Goal: Task Accomplishment & Management: Complete application form

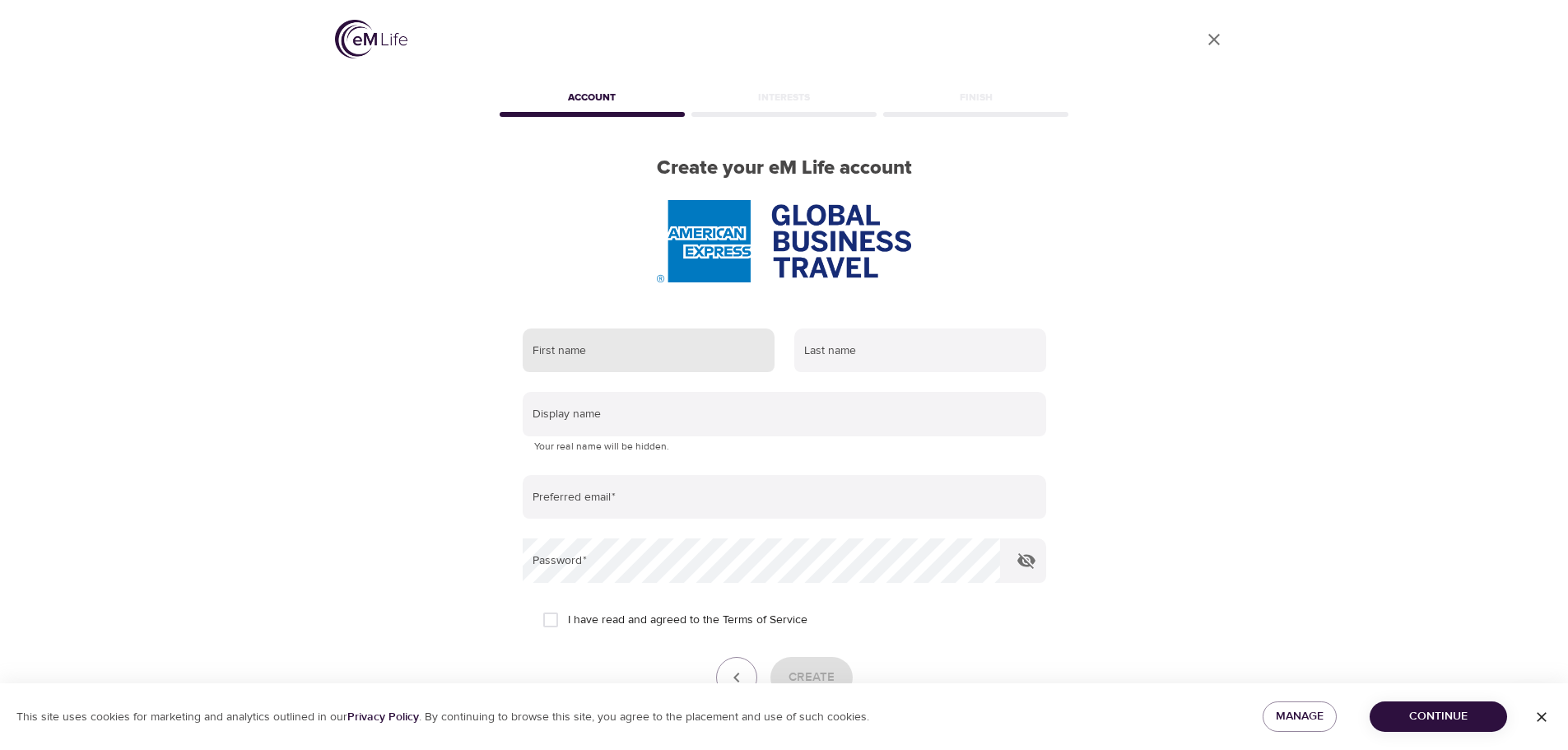
click at [568, 347] on input "text" at bounding box center [648, 350] width 252 height 44
type input "[PERSON_NAME]"
click at [821, 361] on input "text" at bounding box center [921, 350] width 252 height 44
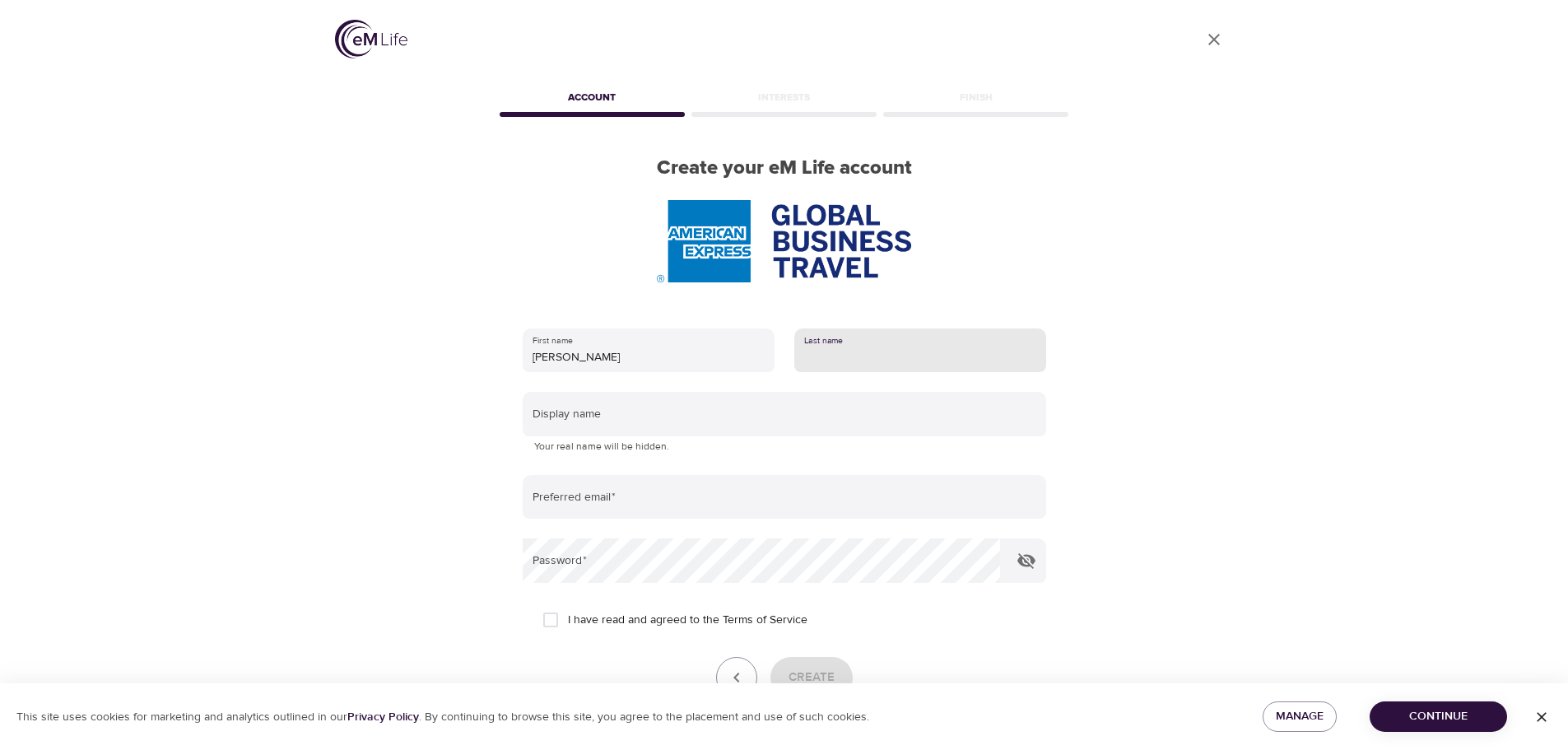
type input "Brunt"
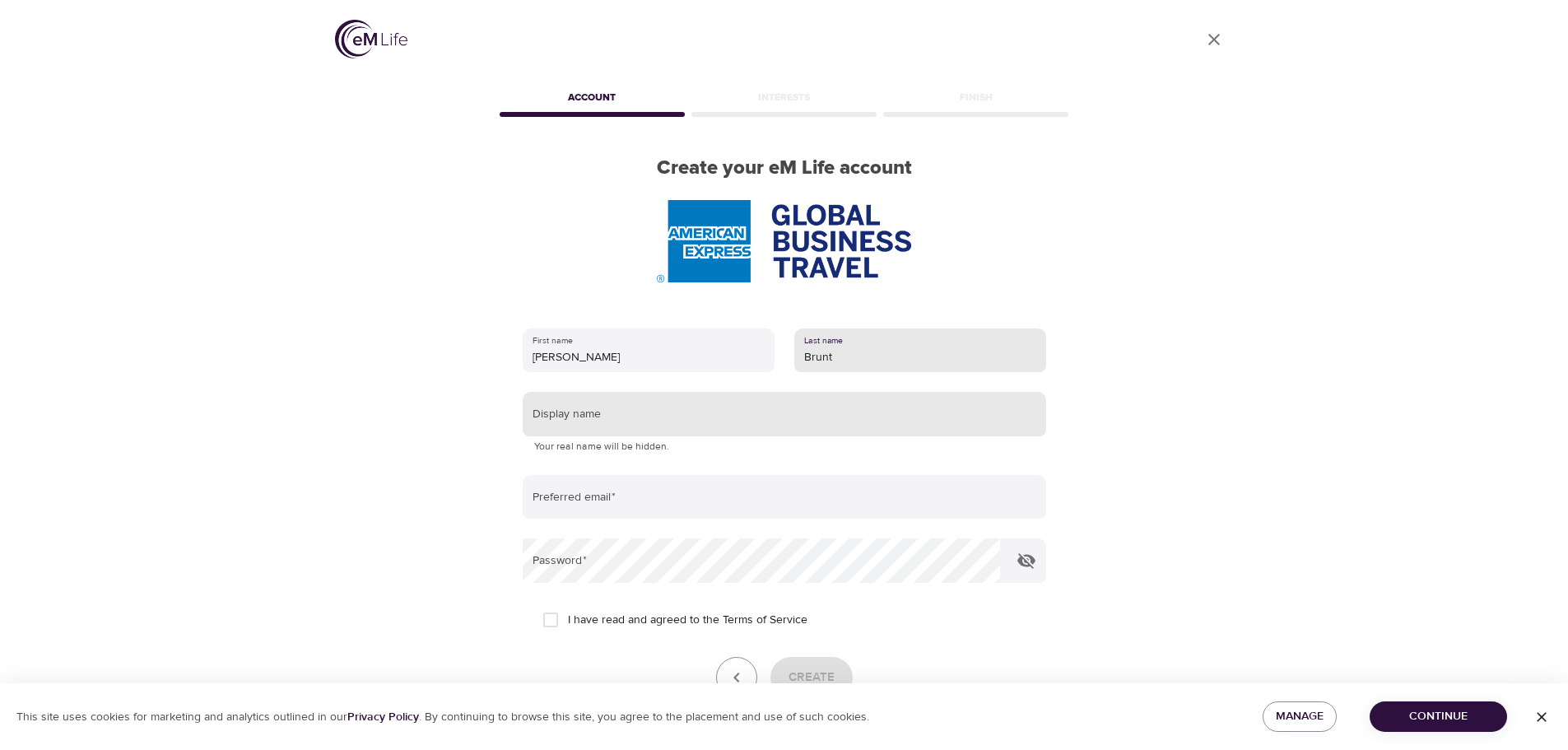
click at [580, 407] on input "text" at bounding box center [784, 414] width 523 height 44
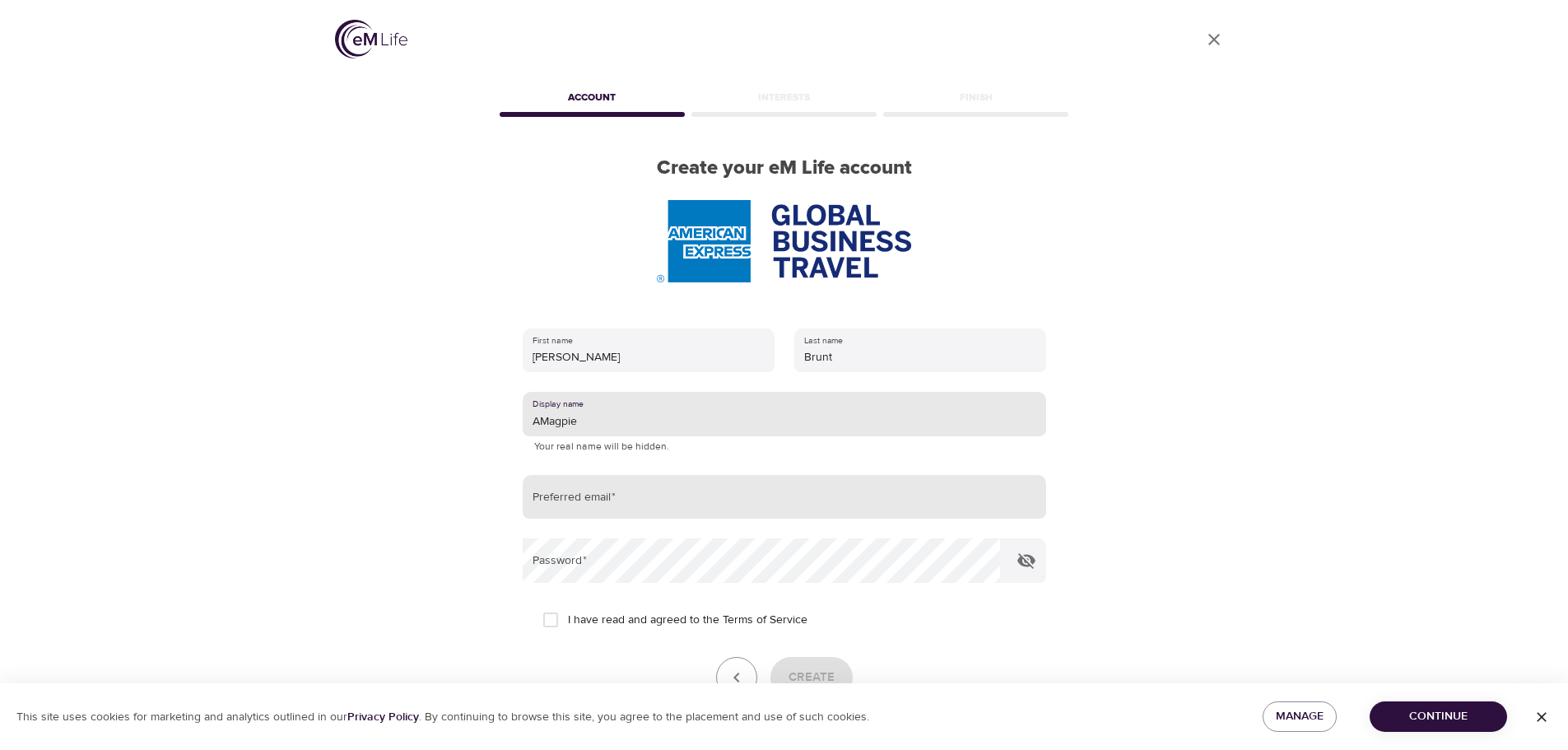
type input "AMagpie"
click at [564, 504] on input "email" at bounding box center [784, 497] width 523 height 44
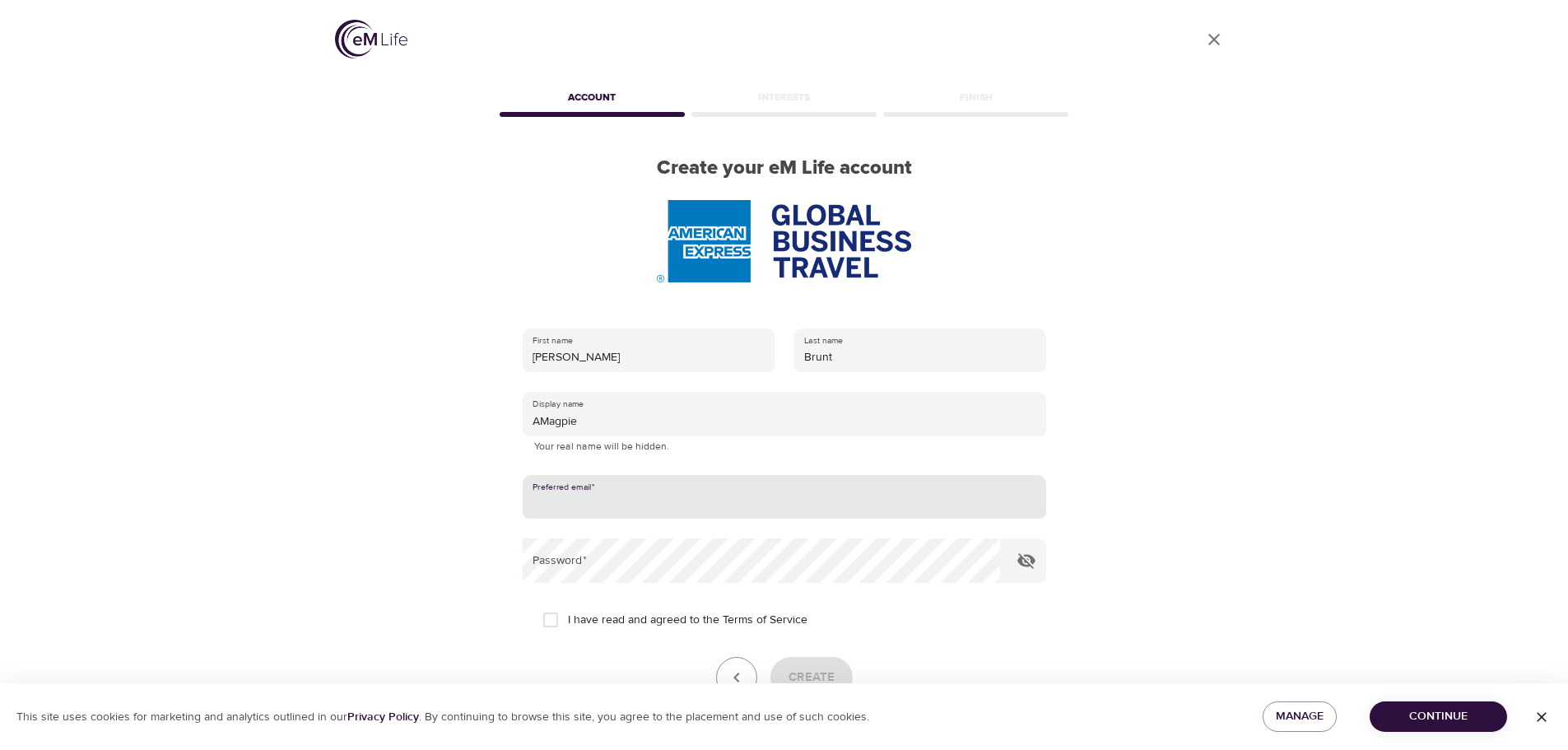
type input "[PERSON_NAME][EMAIL_ADDRESS][PERSON_NAME][DOMAIN_NAME]"
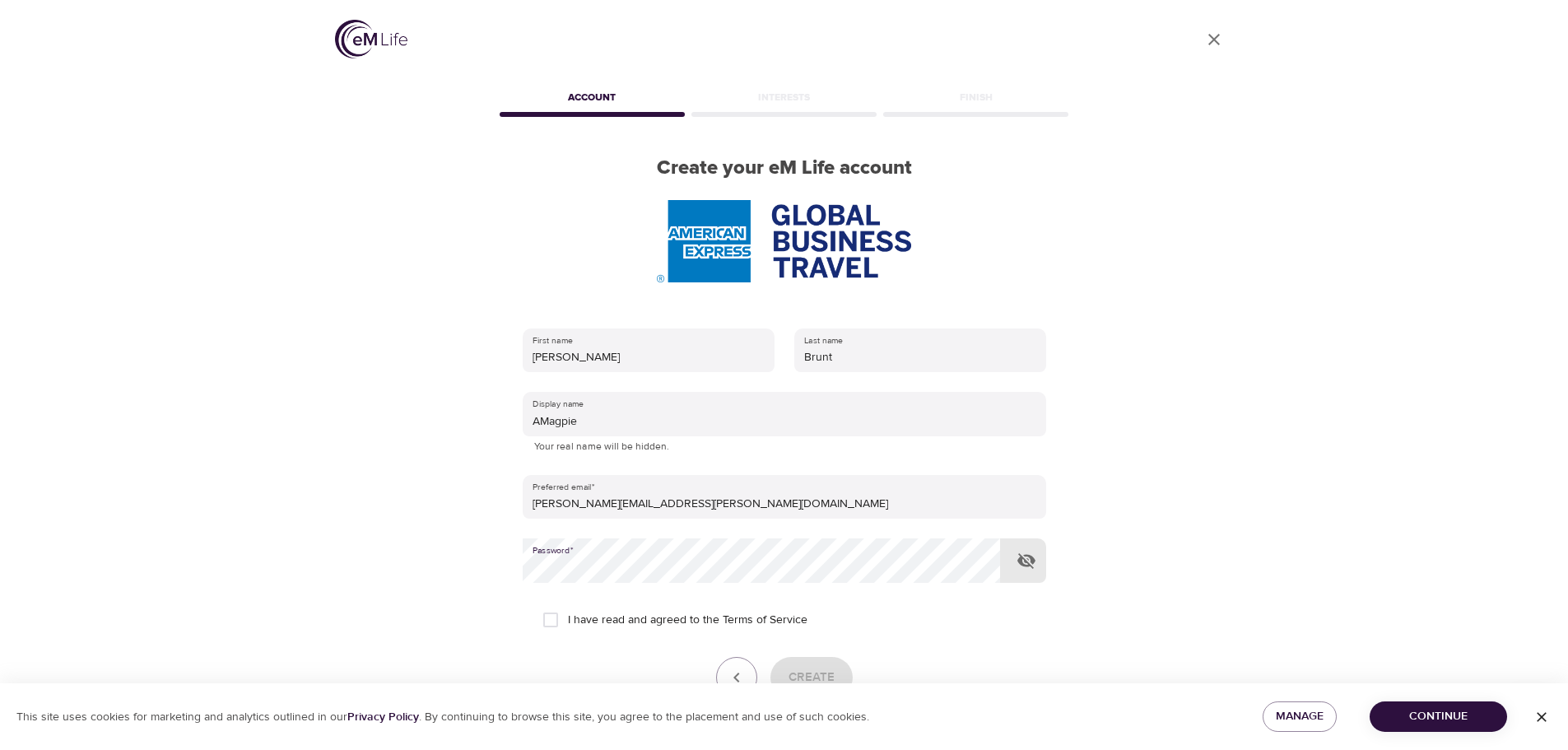
click at [547, 620] on input "I have read and agreed to the Terms of Service" at bounding box center [550, 619] width 35 height 35
checkbox input "true"
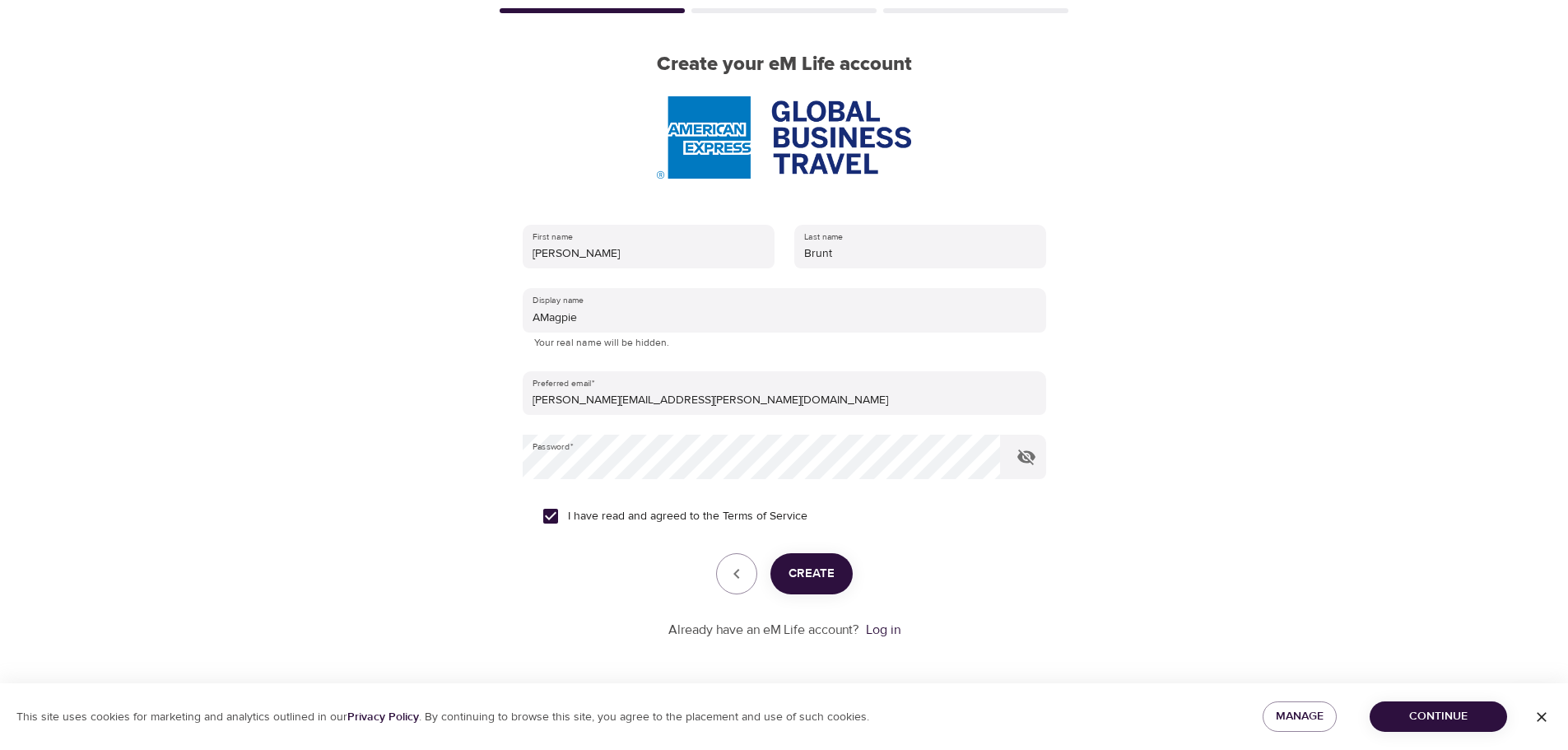
scroll to position [105, 0]
click at [811, 567] on span "Create" at bounding box center [811, 573] width 46 height 21
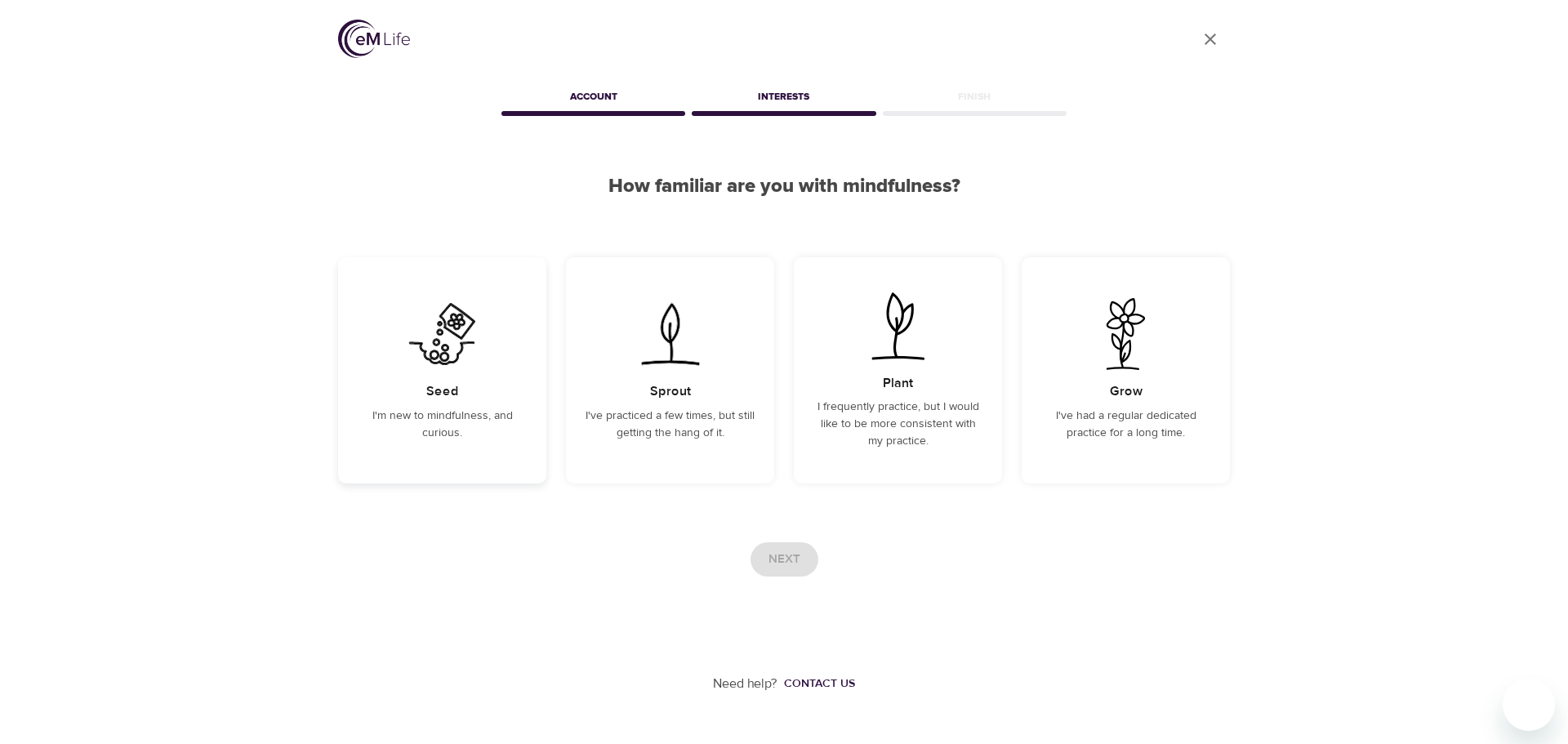
click at [434, 352] on img at bounding box center [443, 334] width 83 height 72
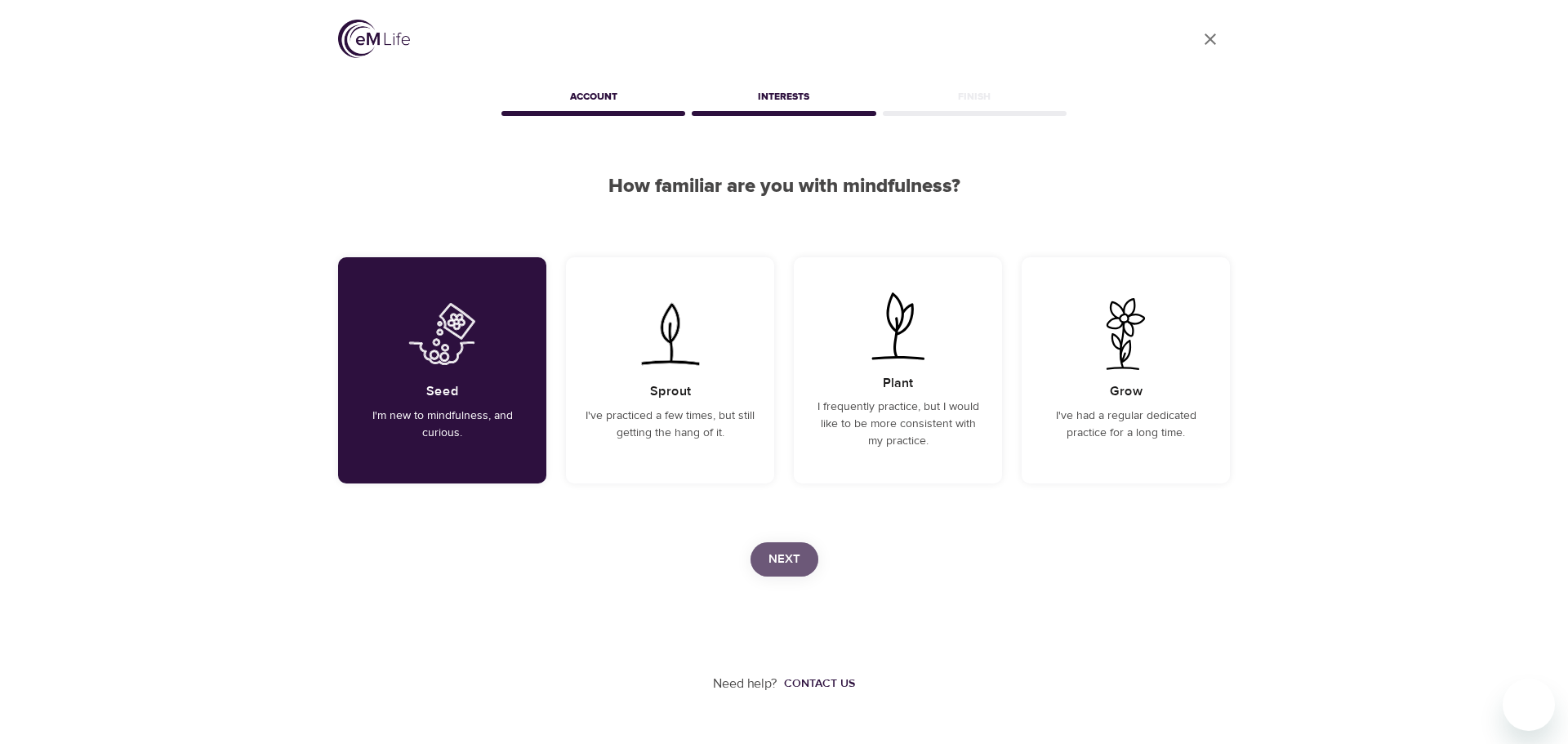
click at [772, 551] on span "Next" at bounding box center [784, 559] width 32 height 21
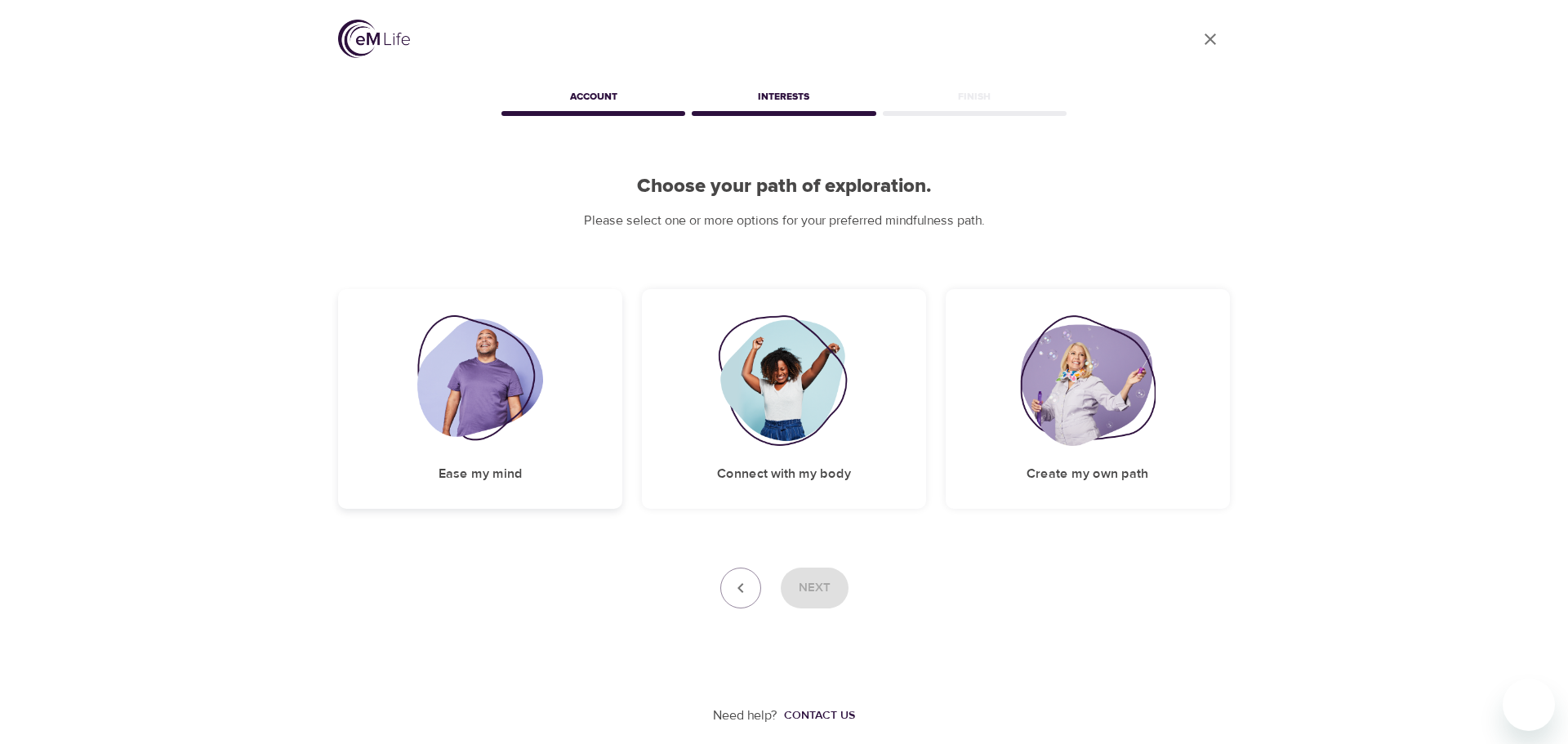
click at [509, 413] on img at bounding box center [480, 380] width 127 height 131
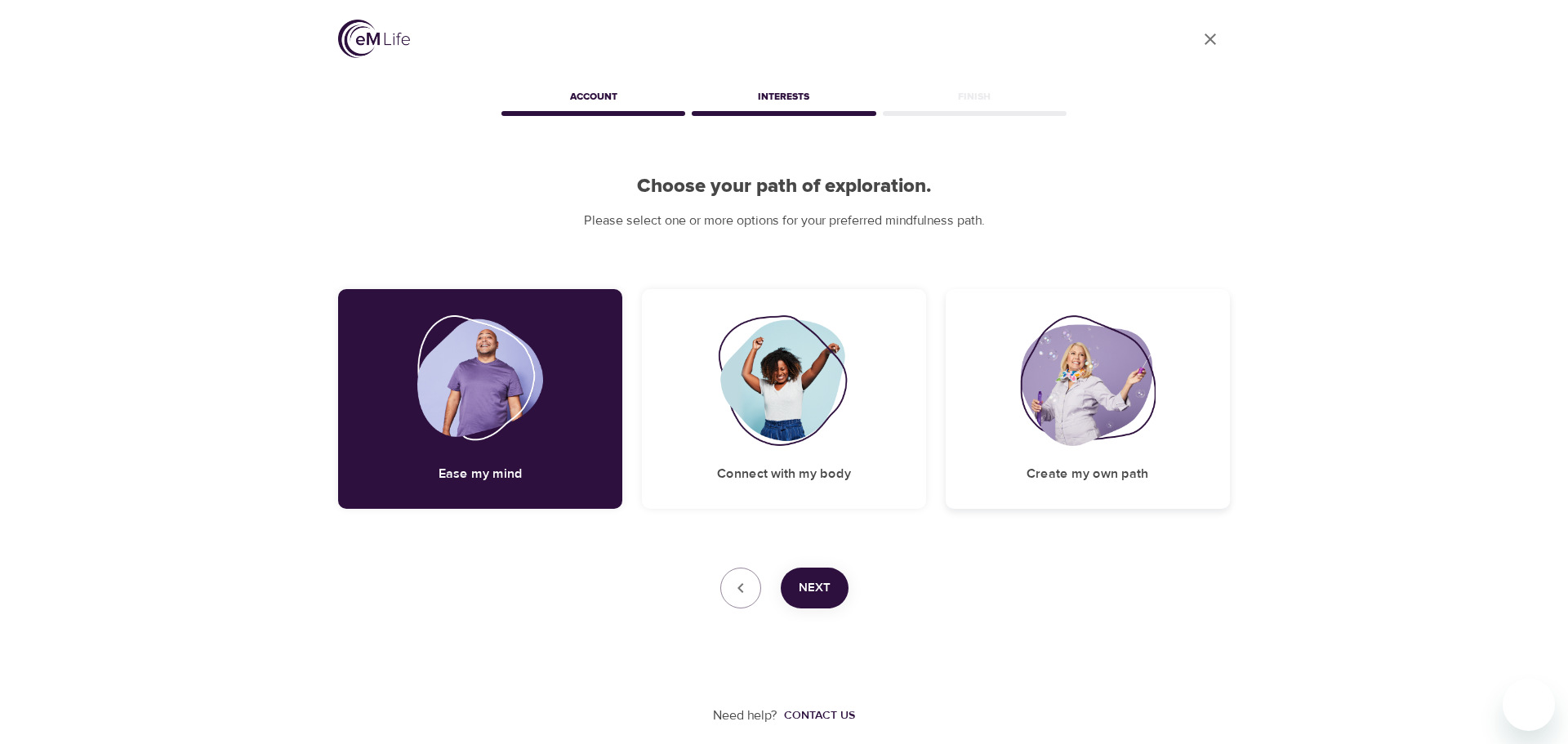
click at [1051, 419] on img at bounding box center [1088, 380] width 136 height 131
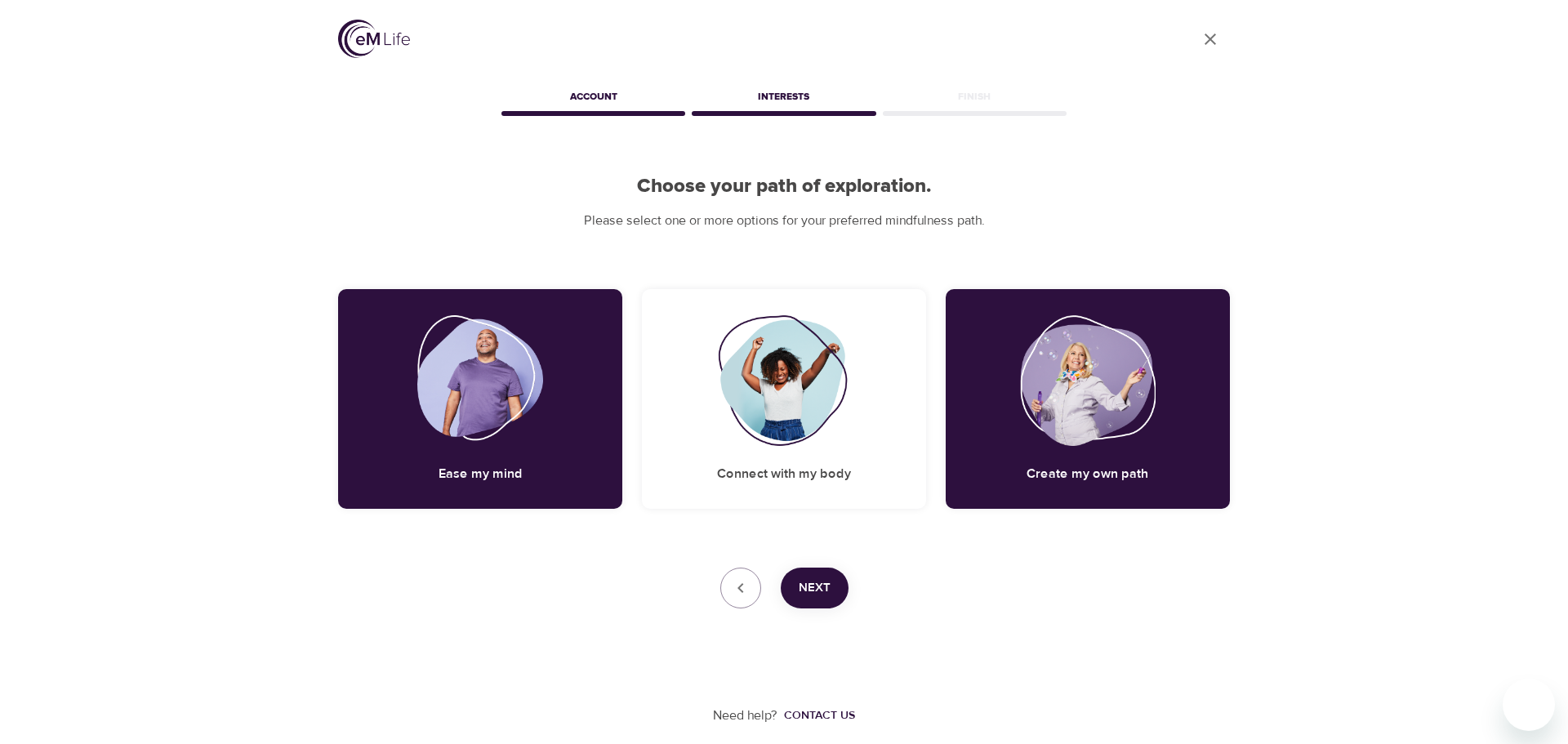
click at [815, 587] on span "Next" at bounding box center [815, 587] width 32 height 21
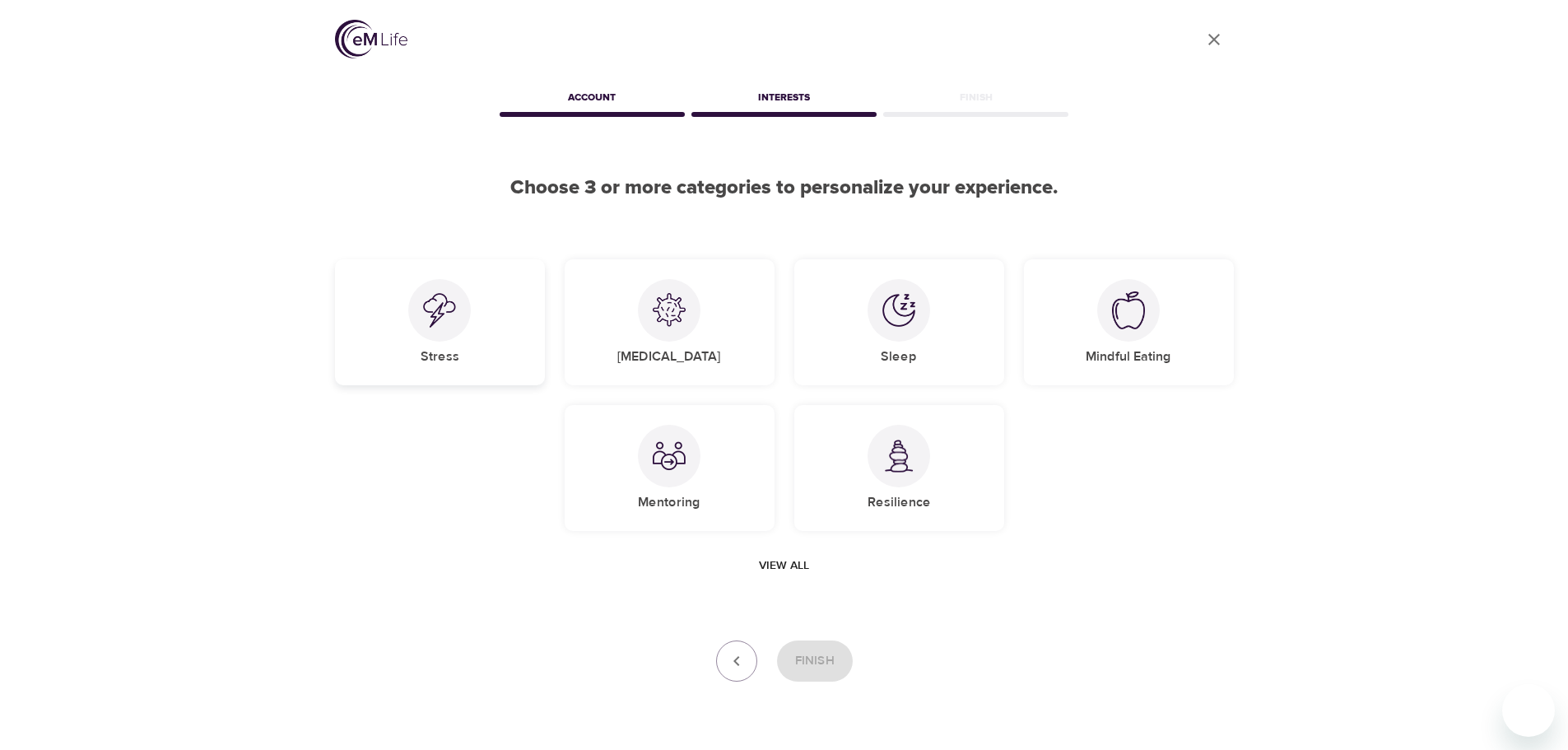
click at [427, 321] on img at bounding box center [439, 309] width 33 height 35
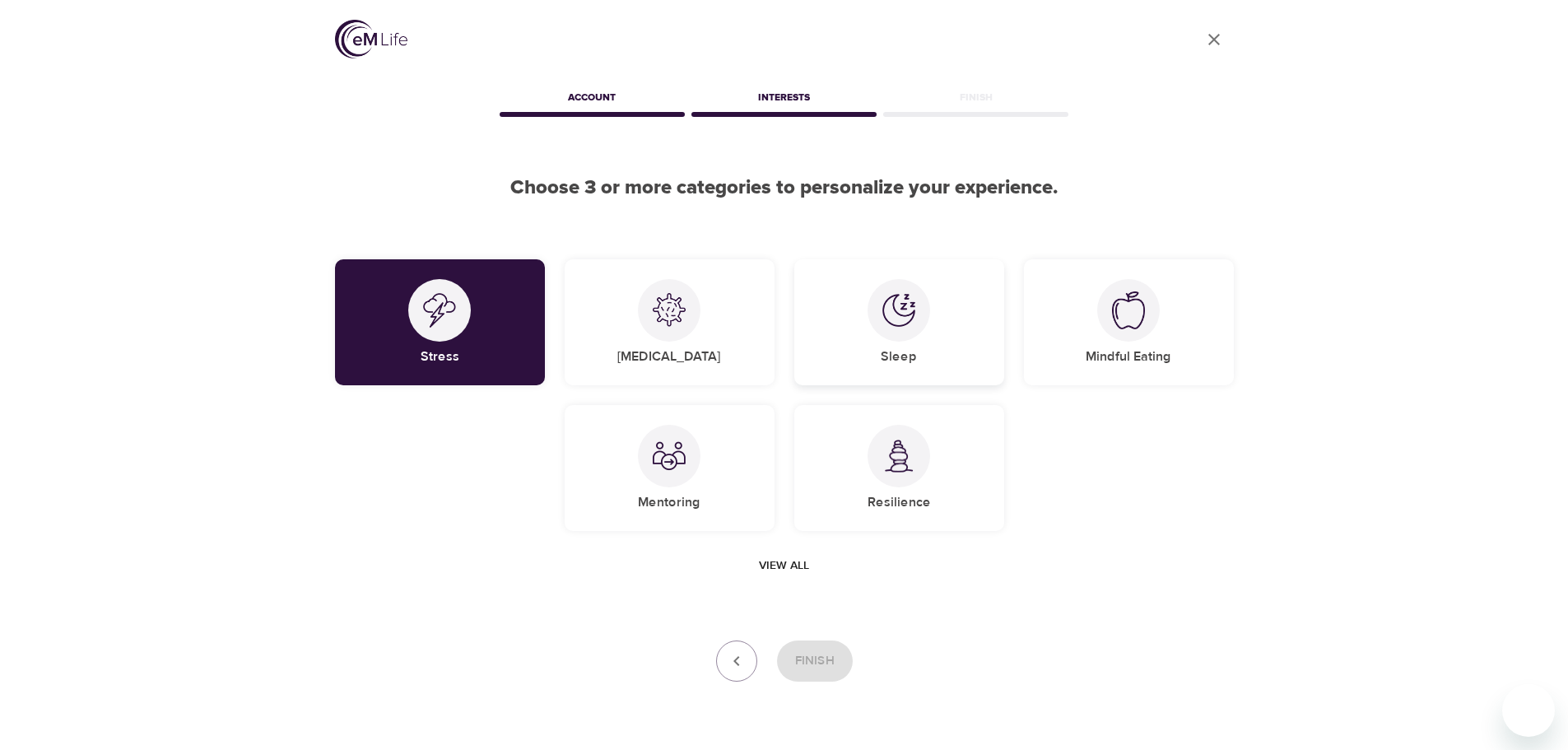
click at [872, 315] on div at bounding box center [898, 310] width 63 height 63
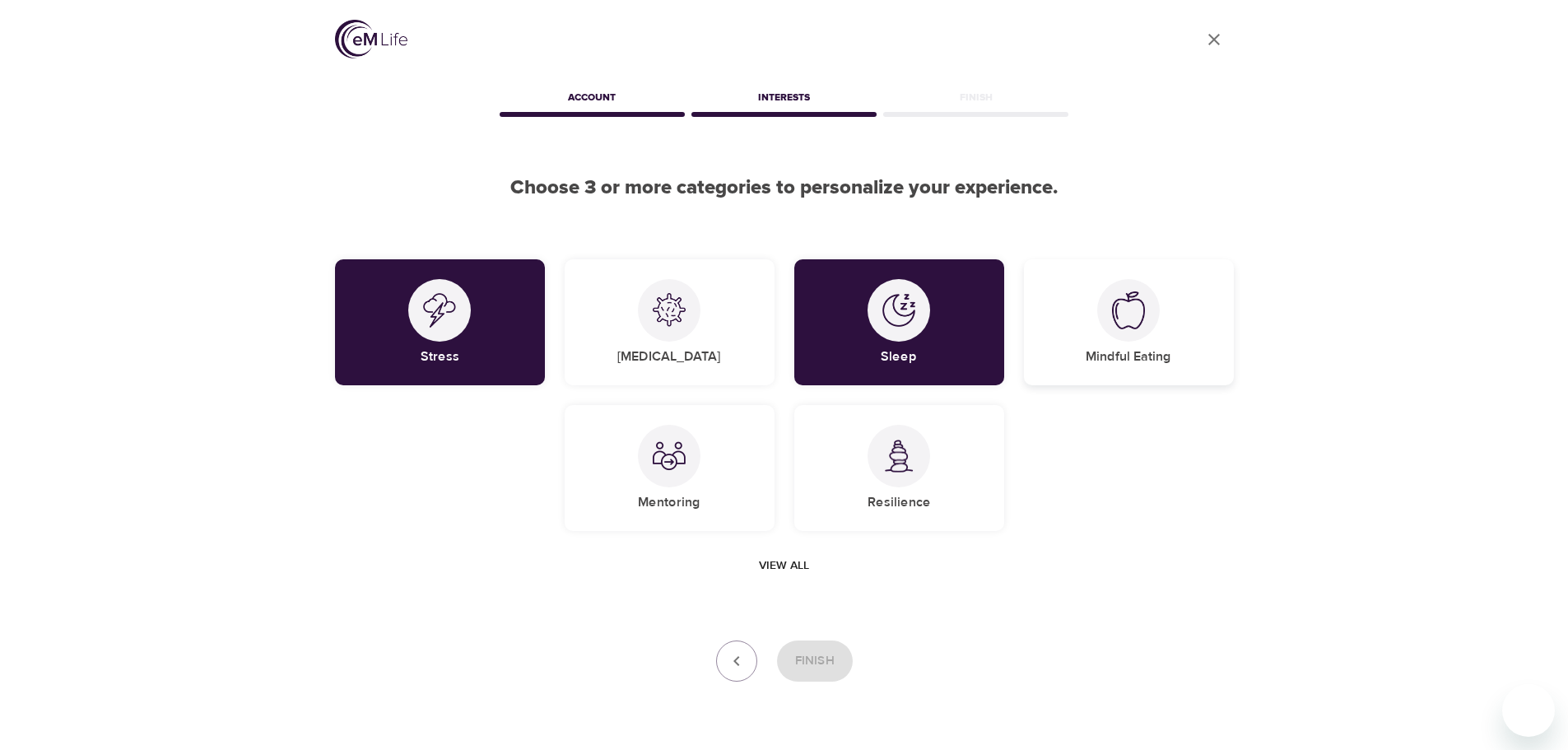
click at [1113, 312] on img at bounding box center [1128, 310] width 33 height 38
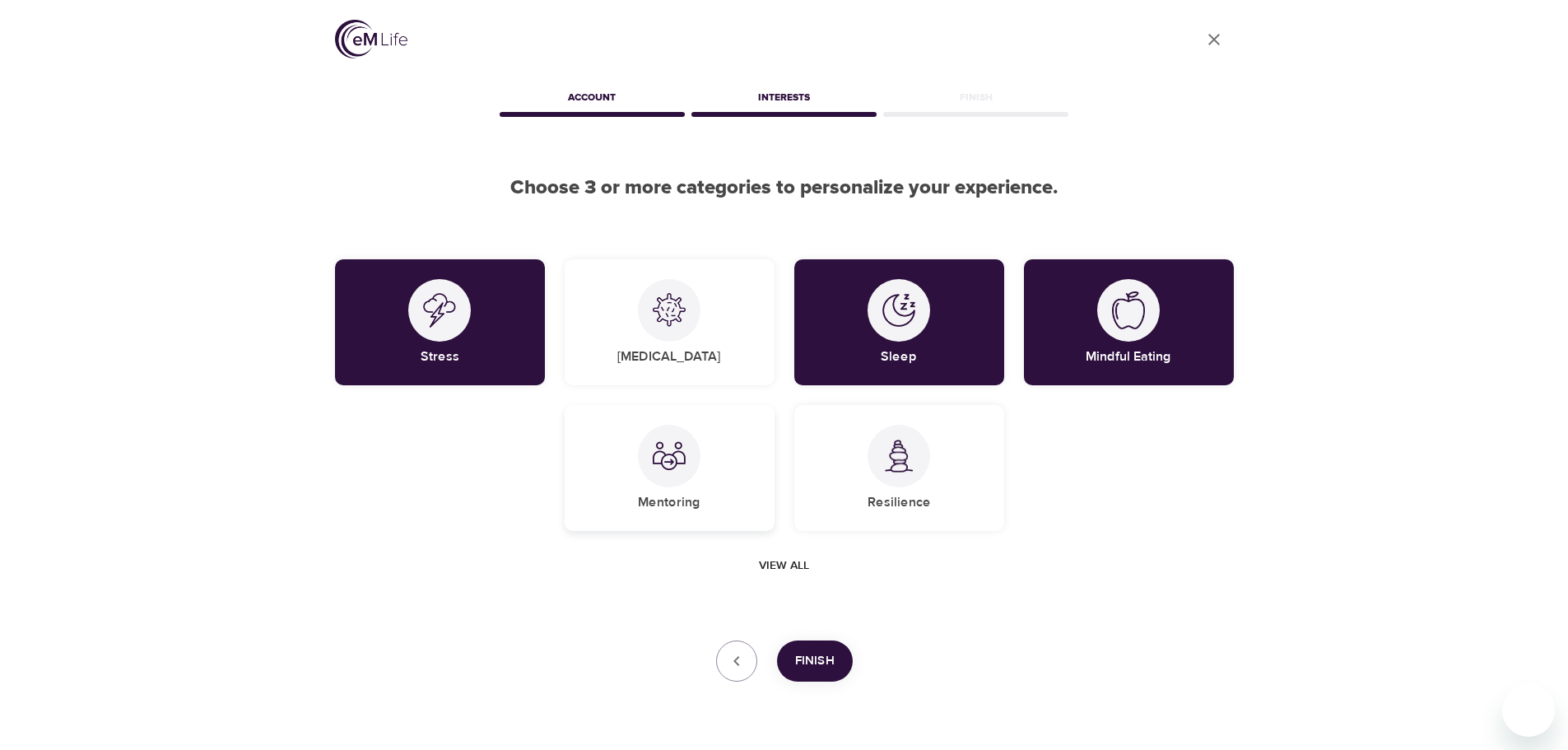
click at [664, 446] on img at bounding box center [669, 456] width 33 height 33
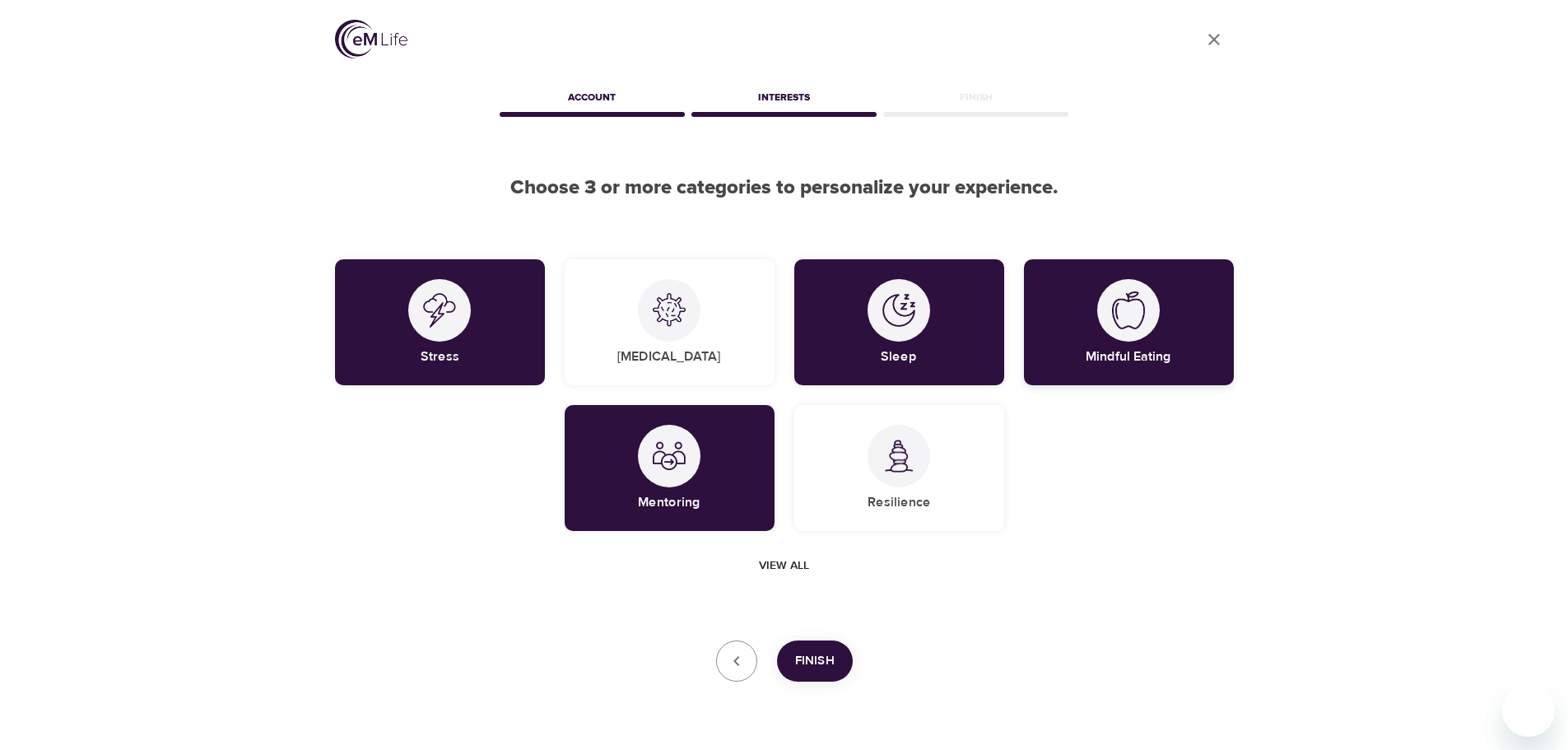
click at [1092, 326] on div "Mindful Eating" at bounding box center [1129, 322] width 210 height 126
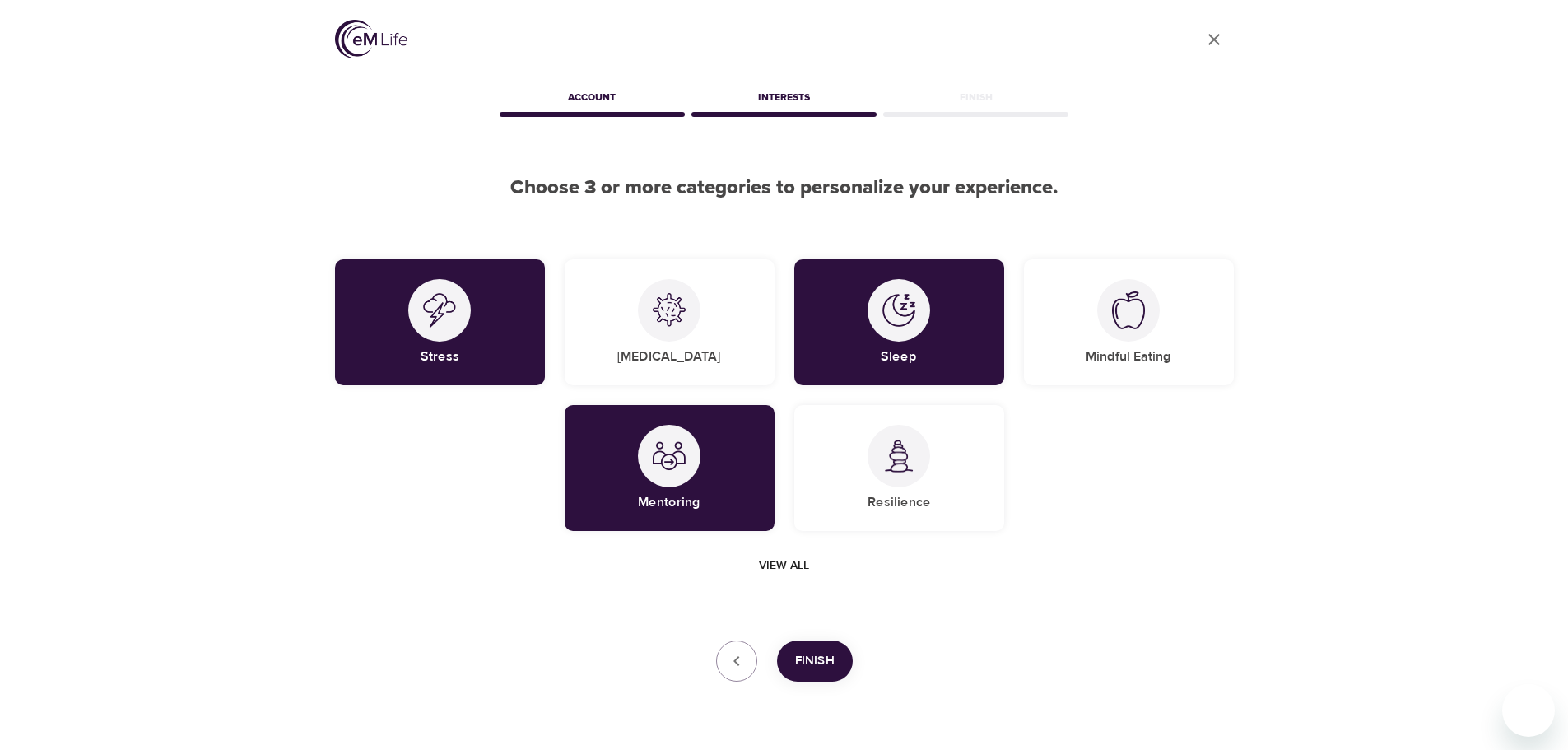
click at [811, 663] on span "Finish" at bounding box center [815, 660] width 40 height 21
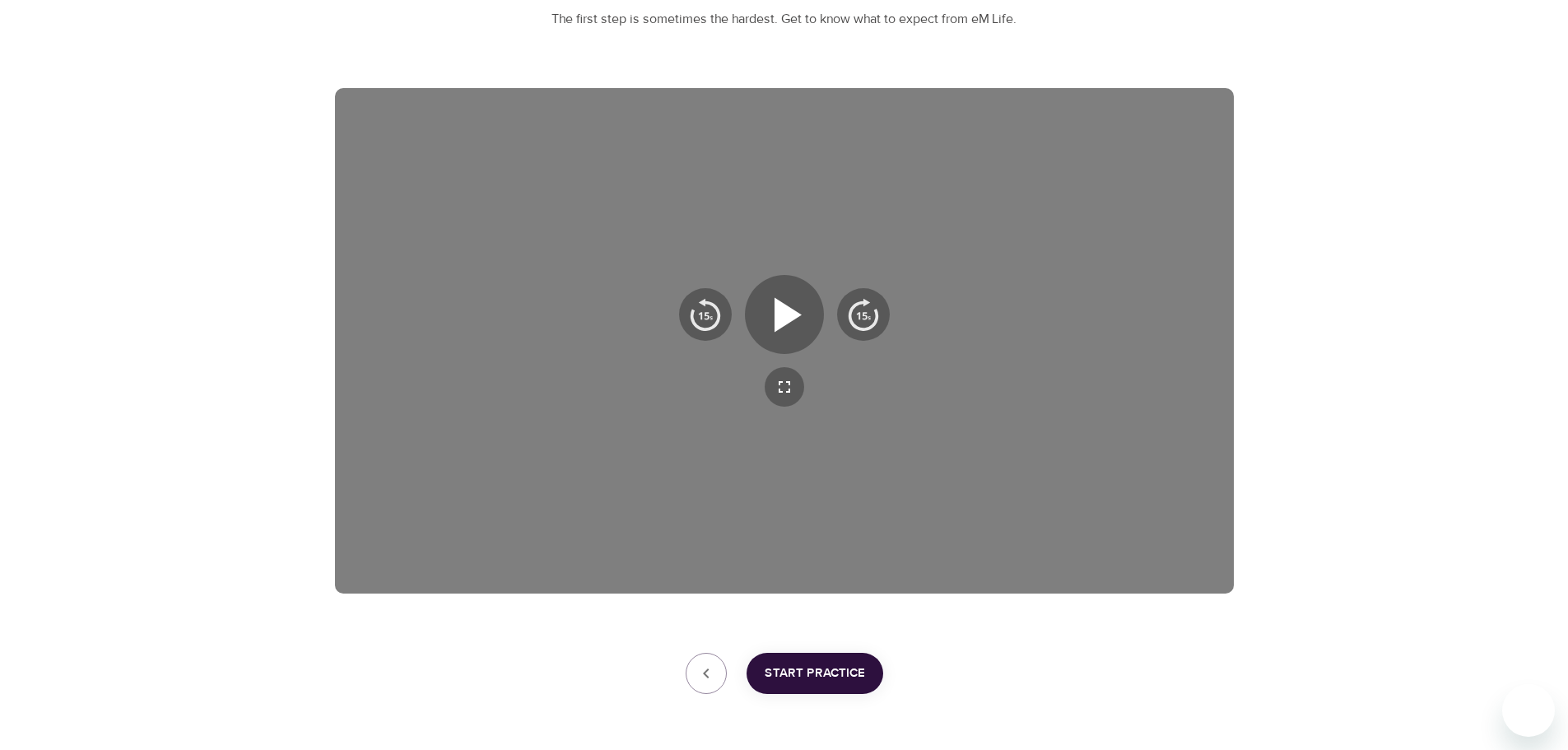
scroll to position [165, 0]
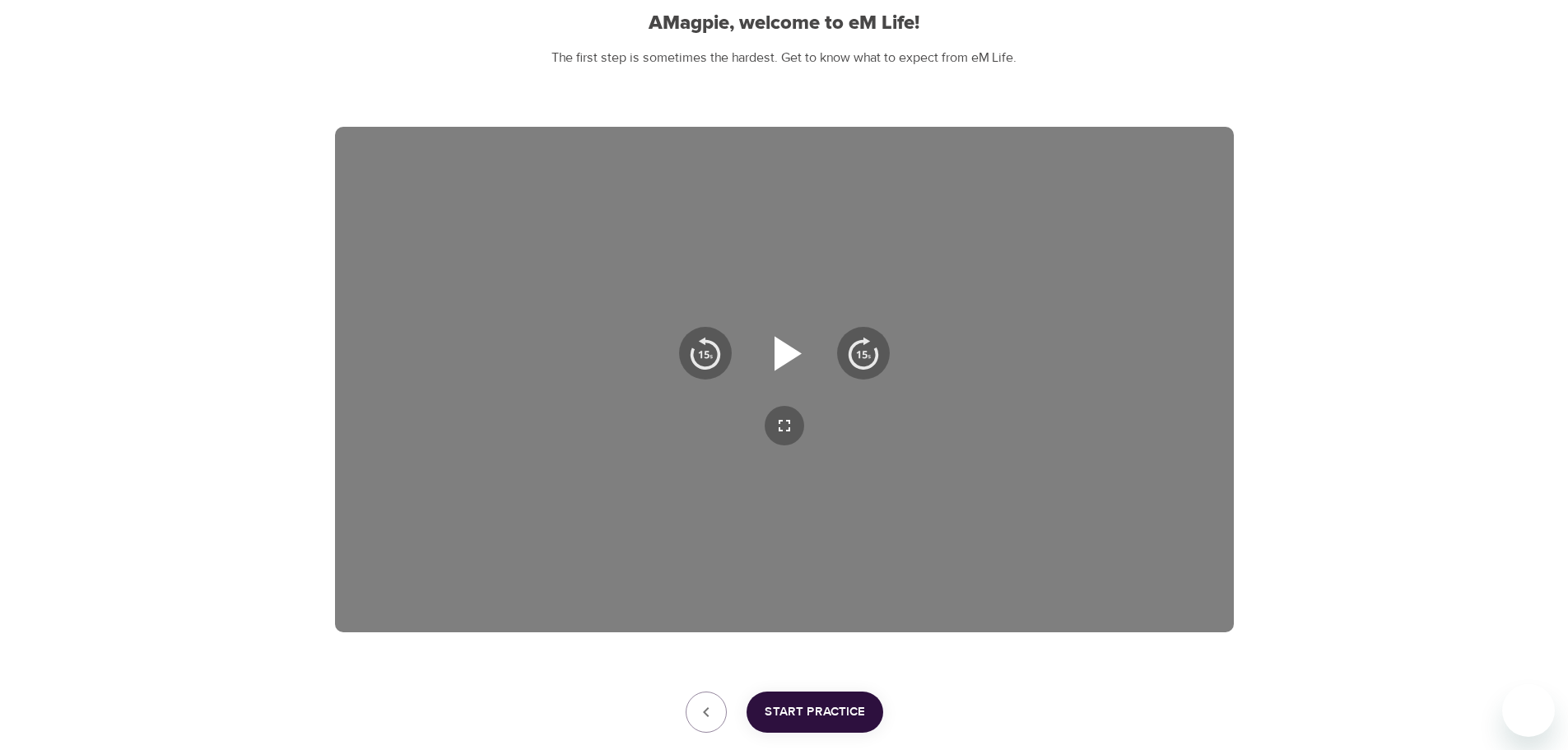
click at [797, 347] on icon "button" at bounding box center [784, 353] width 59 height 59
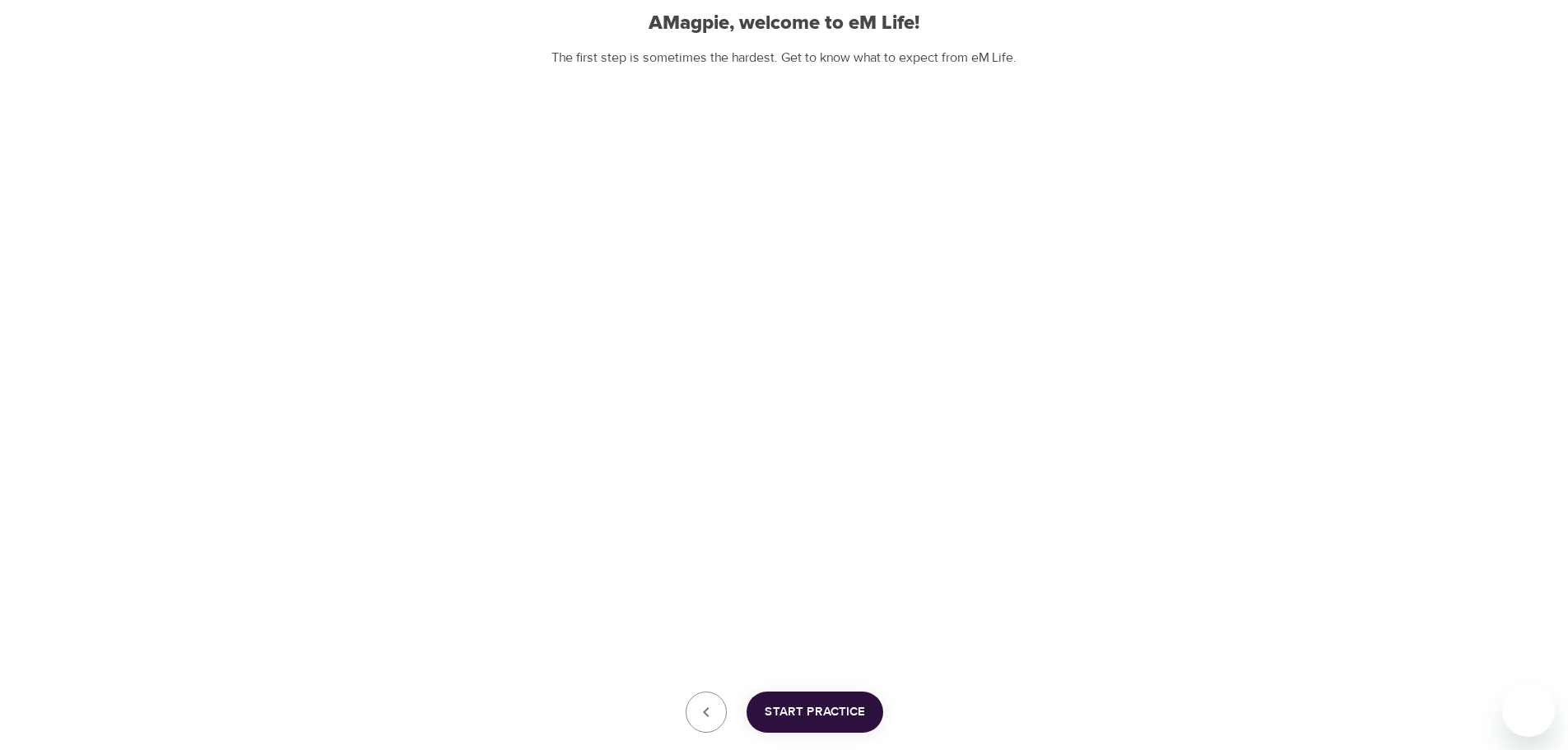
click at [802, 701] on span "Start Practice" at bounding box center [814, 712] width 100 height 21
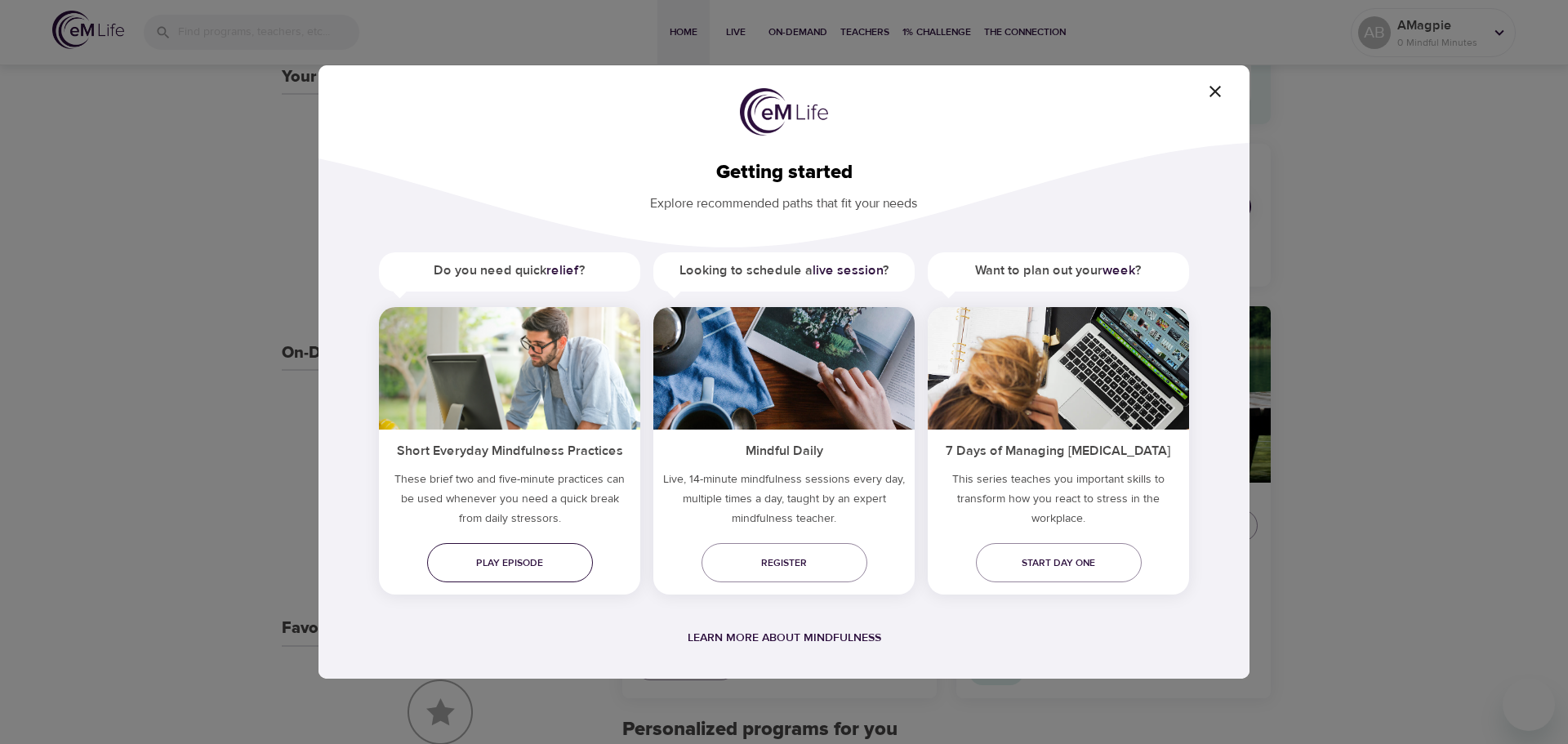
click at [503, 557] on span "Play episode" at bounding box center [509, 562] width 140 height 17
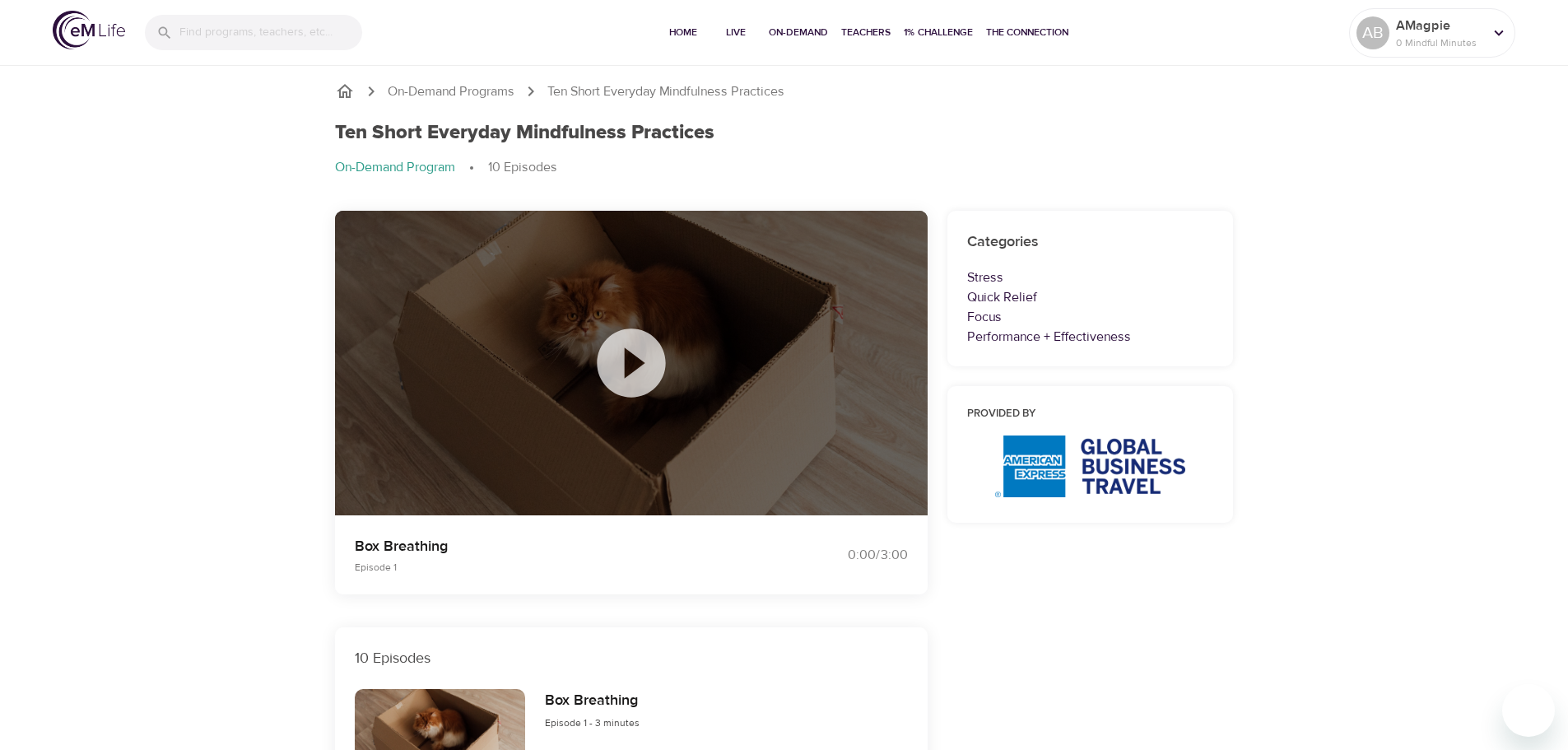
click at [623, 363] on icon at bounding box center [631, 362] width 68 height 68
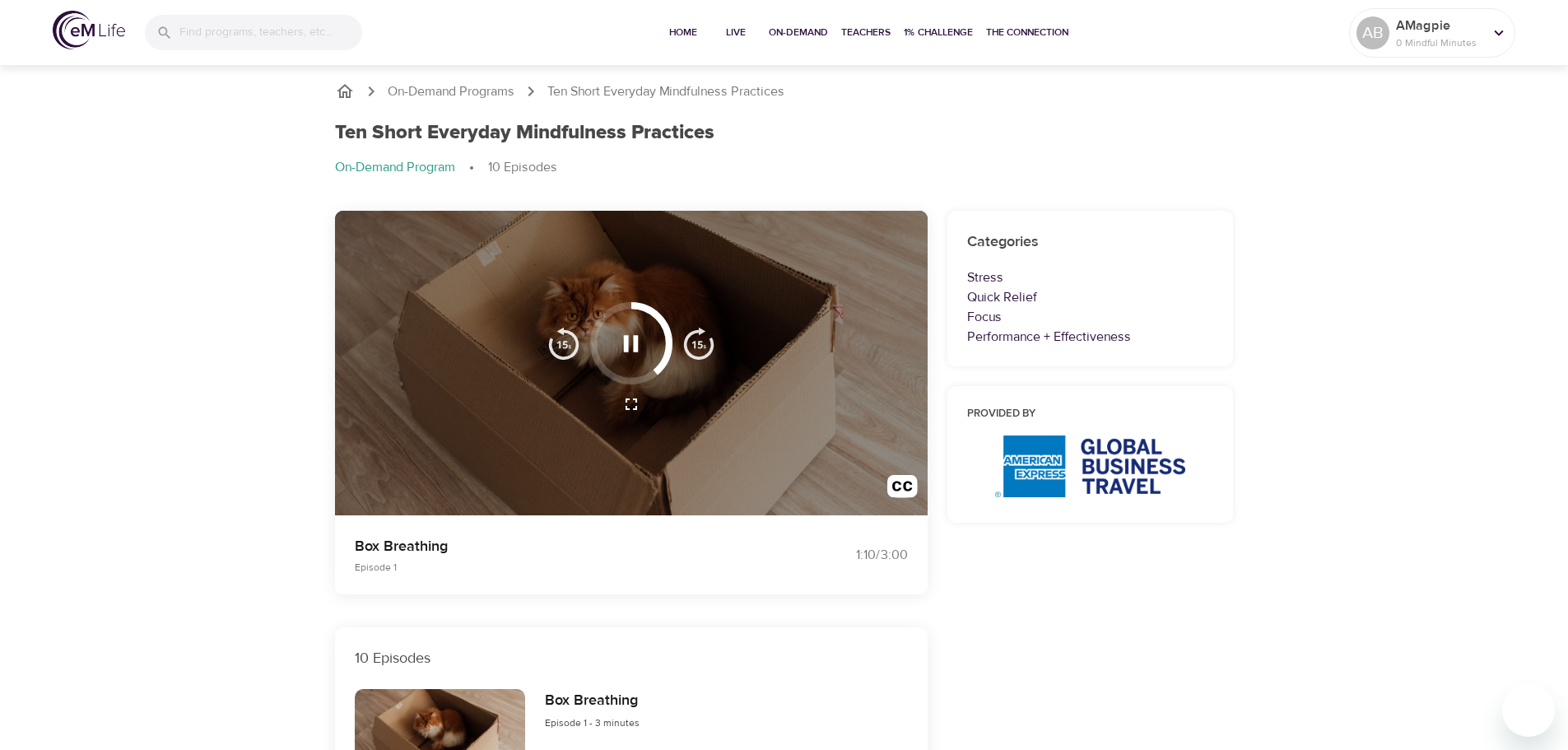
click at [631, 340] on icon "button" at bounding box center [631, 343] width 28 height 28
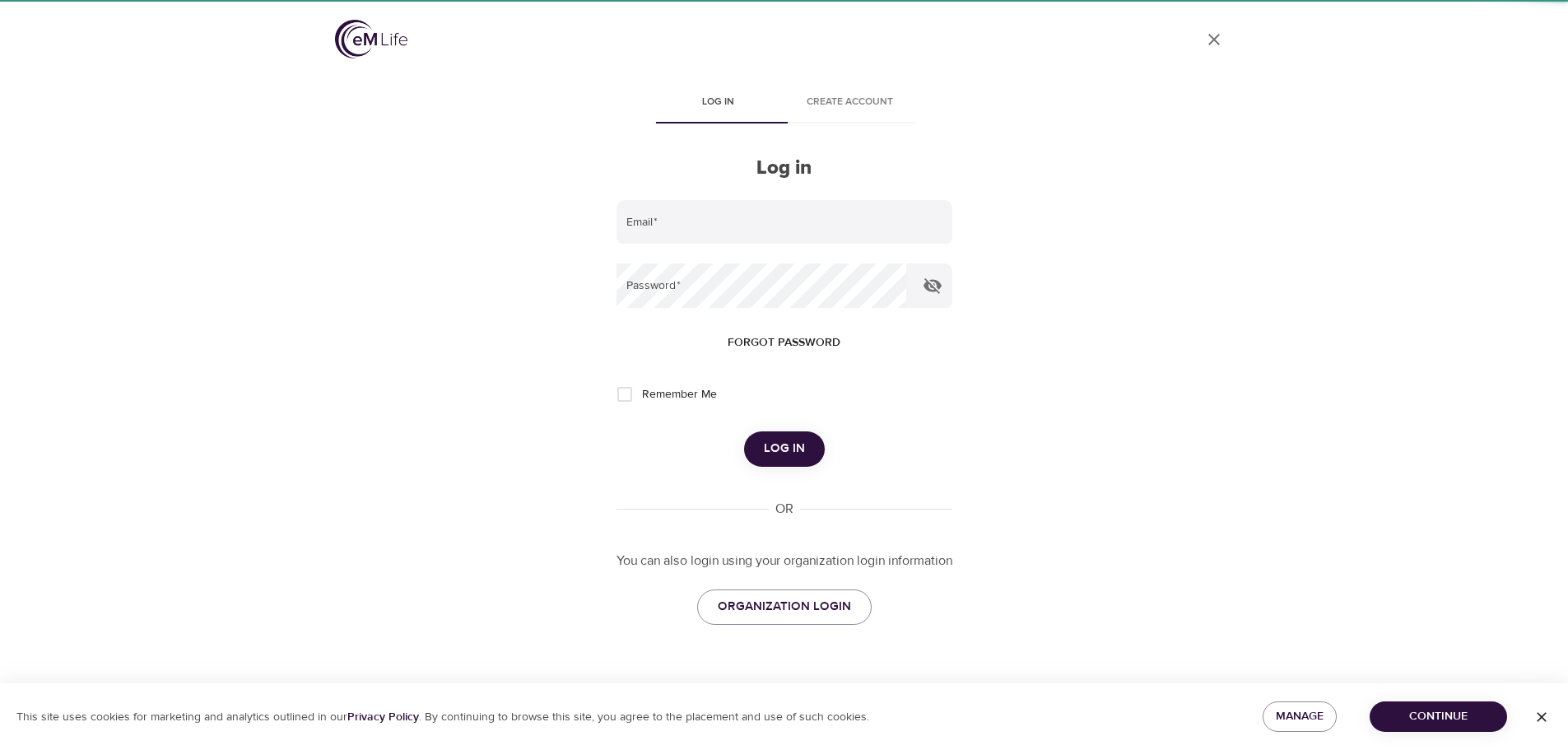
type input "[PERSON_NAME][EMAIL_ADDRESS][PERSON_NAME][DOMAIN_NAME]"
